Goal: Task Accomplishment & Management: Manage account settings

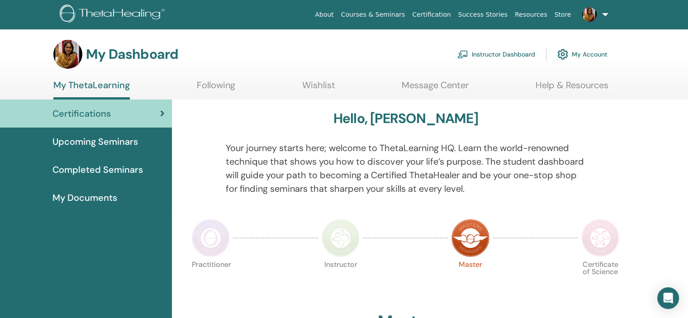
click at [494, 55] on link "Instructor Dashboard" at bounding box center [496, 54] width 78 height 20
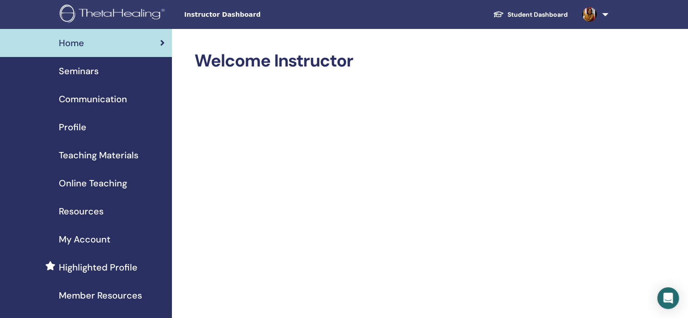
click at [77, 70] on span "Seminars" at bounding box center [79, 71] width 40 height 14
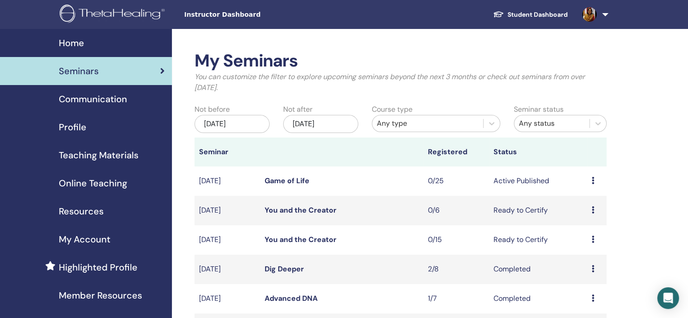
click at [293, 180] on link "Game of Life" at bounding box center [287, 181] width 45 height 10
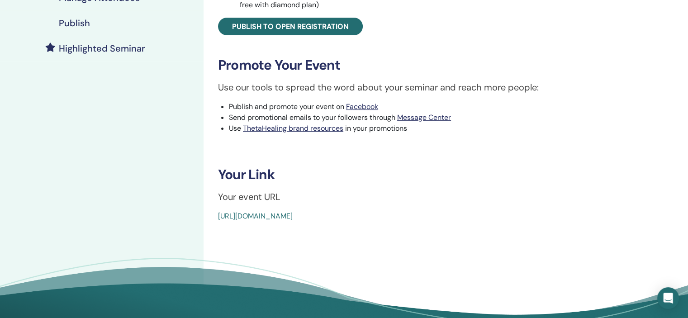
scroll to position [225, 0]
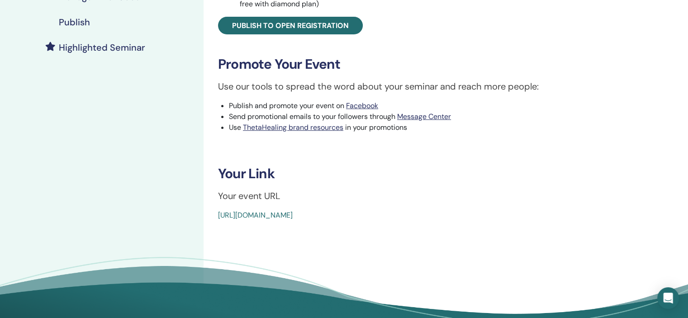
click at [293, 215] on link "https://www.thetahealing.com/seminar-375859-details.html" at bounding box center [255, 215] width 75 height 10
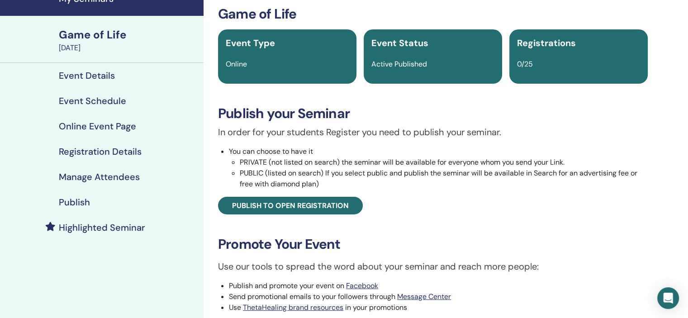
scroll to position [41, 0]
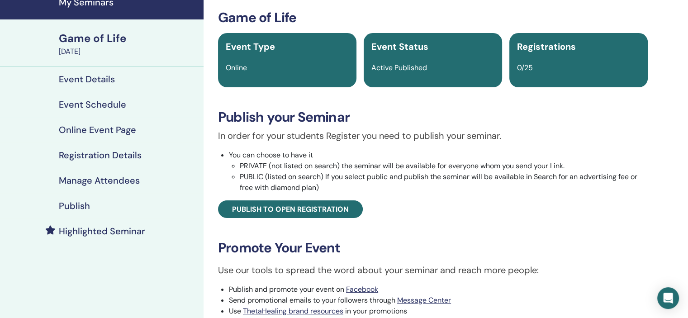
click at [103, 127] on h4 "Online Event Page" at bounding box center [97, 129] width 77 height 11
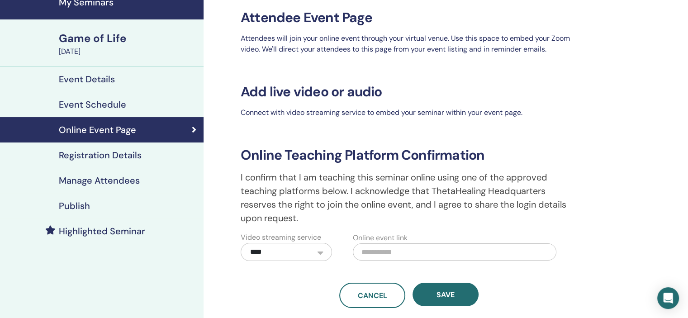
click at [104, 106] on h4 "Event Schedule" at bounding box center [92, 104] width 67 height 11
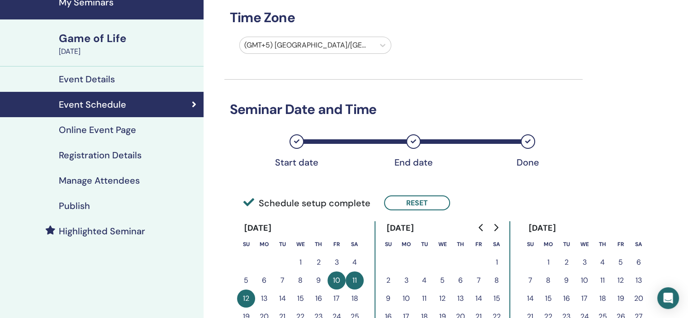
click at [103, 76] on h4 "Event Details" at bounding box center [87, 79] width 56 height 11
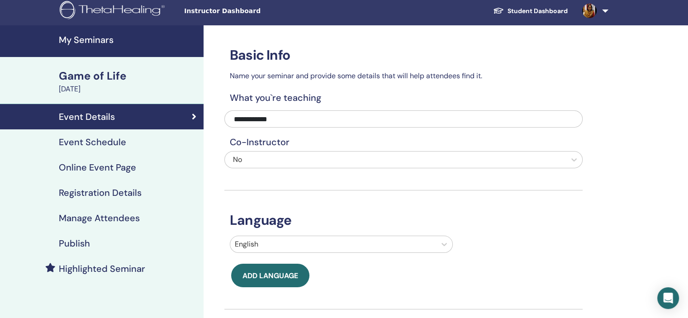
scroll to position [5, 0]
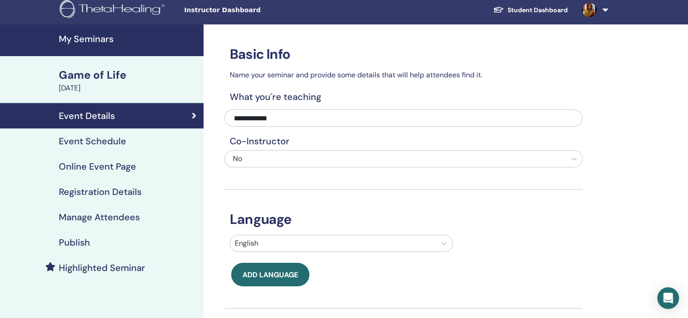
click at [119, 143] on h4 "Event Schedule" at bounding box center [92, 141] width 67 height 11
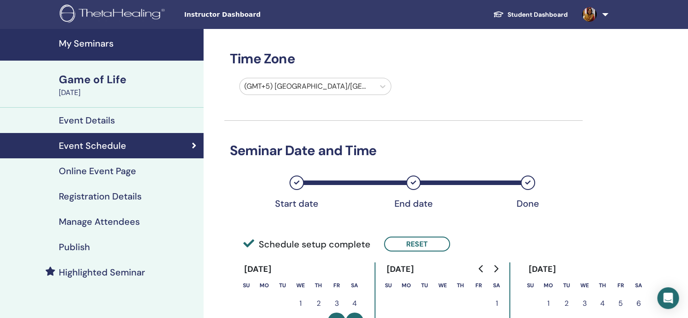
click at [123, 195] on h4 "Registration Details" at bounding box center [100, 196] width 83 height 11
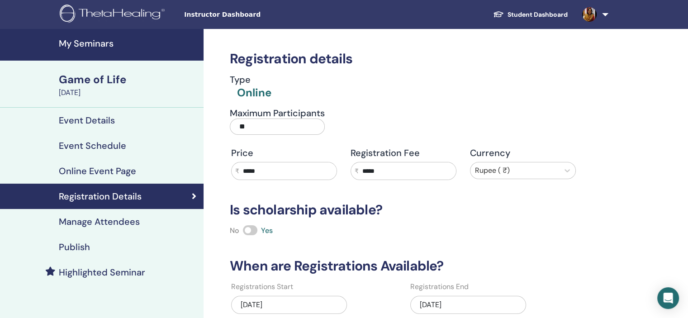
click at [272, 171] on input "*****" at bounding box center [287, 170] width 97 height 17
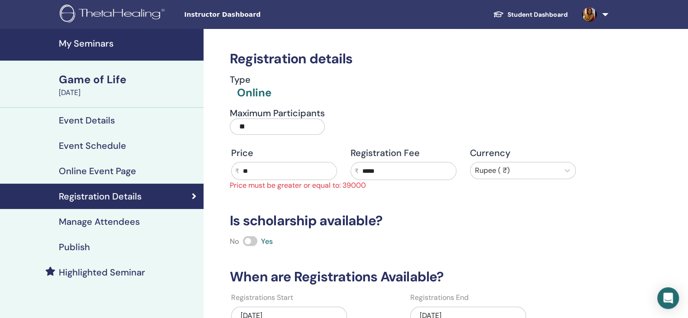
type input "*"
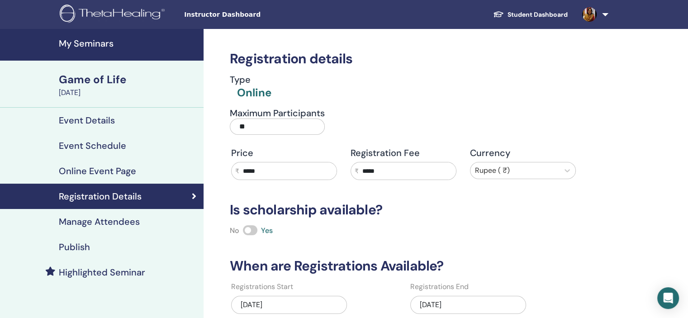
type input "*****"
click at [383, 169] on input "*****" at bounding box center [407, 170] width 97 height 17
type input "*"
type input "****"
click at [553, 214] on h3 "Is scholarship available?" at bounding box center [403, 210] width 358 height 16
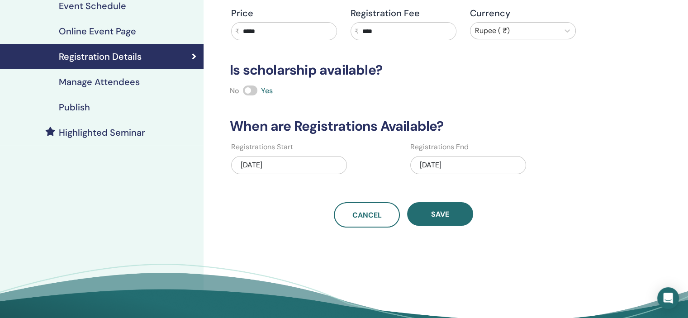
scroll to position [161, 0]
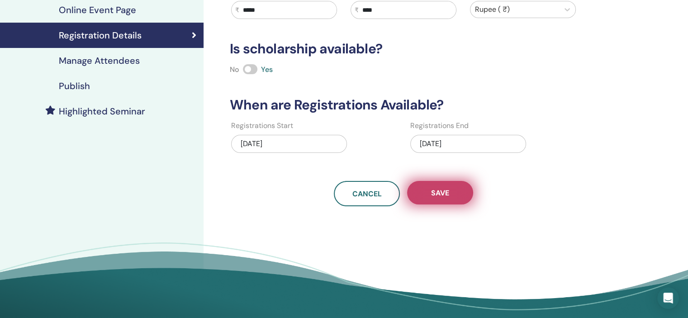
click at [456, 197] on button "Save" at bounding box center [440, 193] width 66 height 24
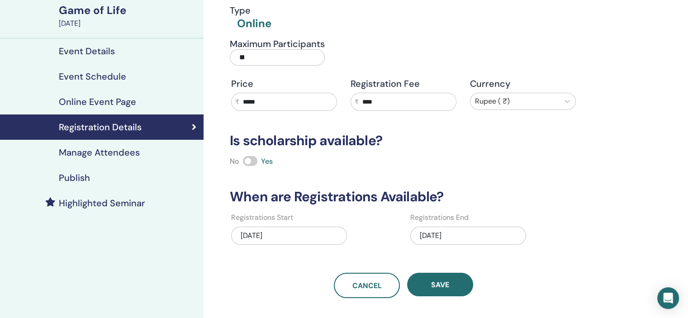
scroll to position [62, 0]
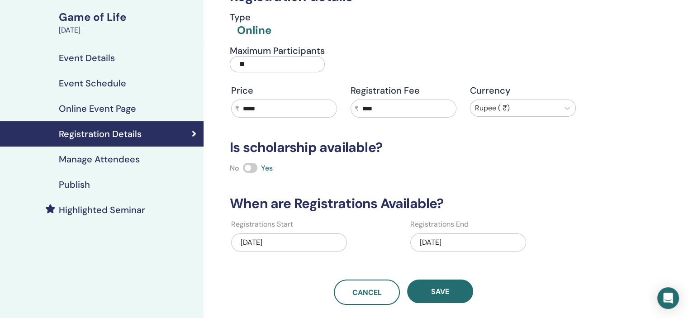
click at [75, 183] on h4 "Publish" at bounding box center [74, 184] width 31 height 11
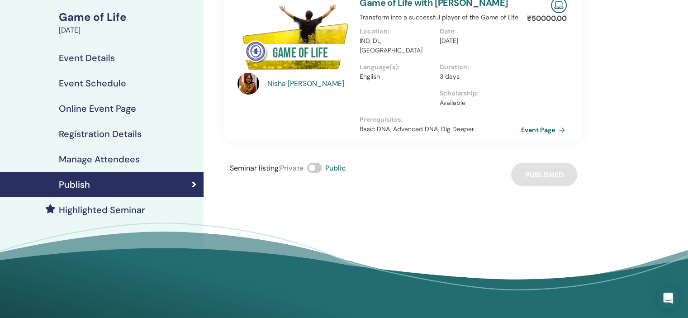
click at [541, 123] on link "Event Page" at bounding box center [545, 130] width 48 height 14
